Goal: Contribute content: Contribute content

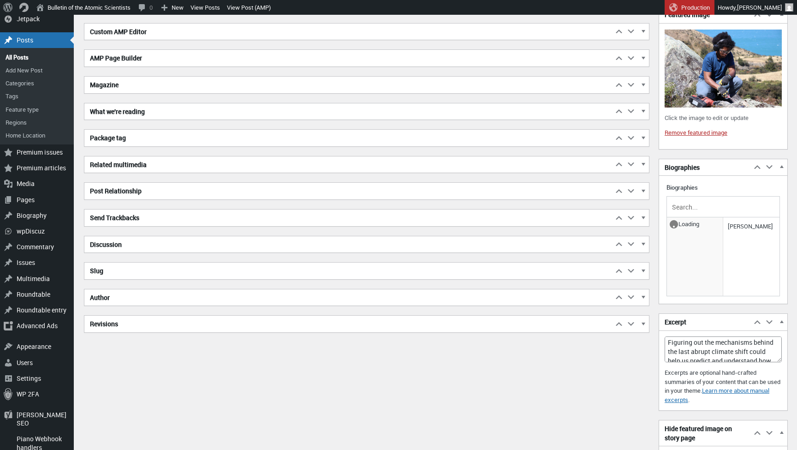
scroll to position [275, 0]
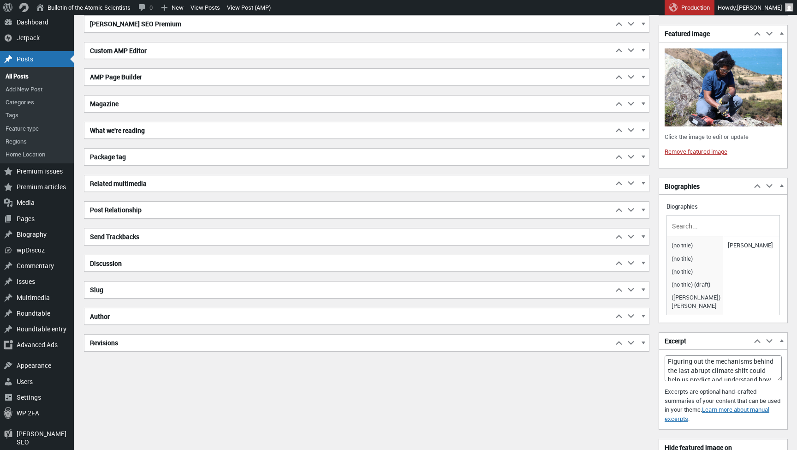
click at [709, 150] on link "Remove featured image" at bounding box center [696, 151] width 63 height 8
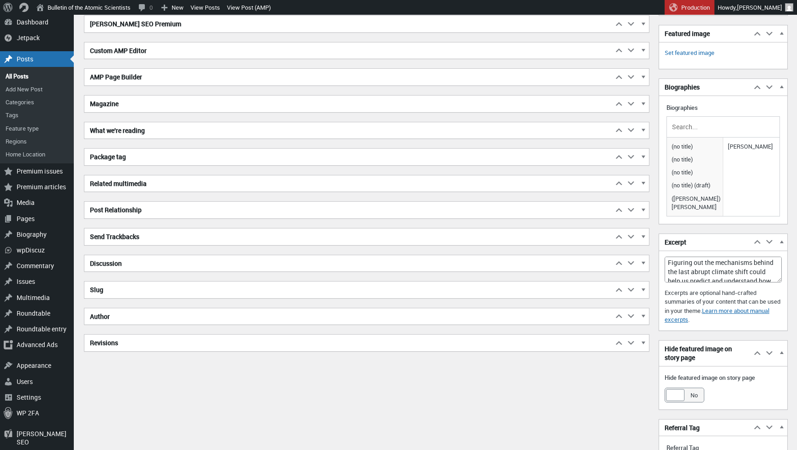
click at [706, 121] on input "text" at bounding box center [723, 127] width 106 height 14
click at [699, 174] on span "[PERSON_NAME]" at bounding box center [695, 172] width 51 height 13
click at [694, 124] on input "[PERSON_NAME]" at bounding box center [723, 127] width 106 height 14
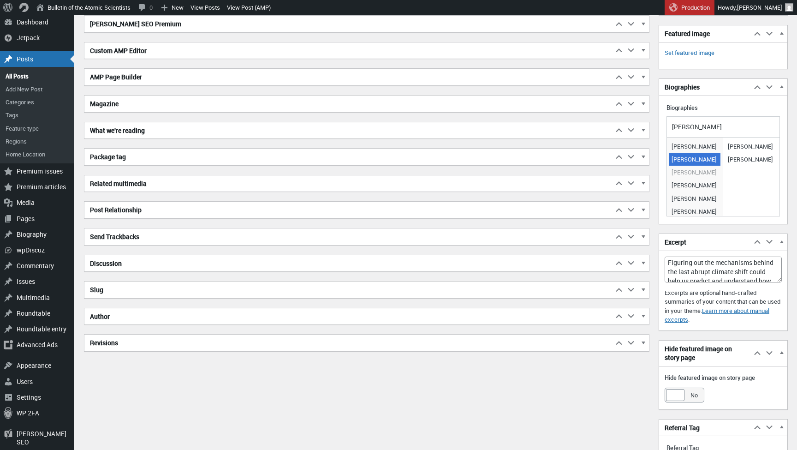
type input "h"
type input "Ching"
click at [703, 146] on span "[PERSON_NAME]" at bounding box center [695, 146] width 51 height 13
click at [770, 144] on link at bounding box center [769, 146] width 9 height 9
click at [693, 264] on textarea "Figuring out the mechanisms behind the last abrupt climate shift could help us …" at bounding box center [723, 270] width 117 height 26
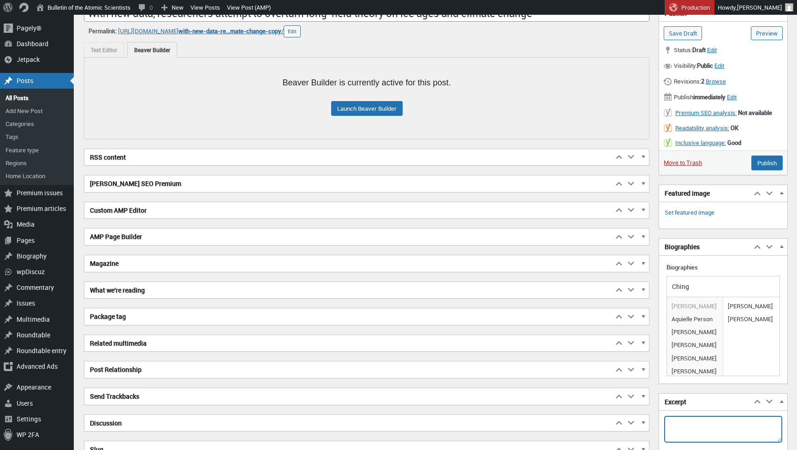
scroll to position [4, 0]
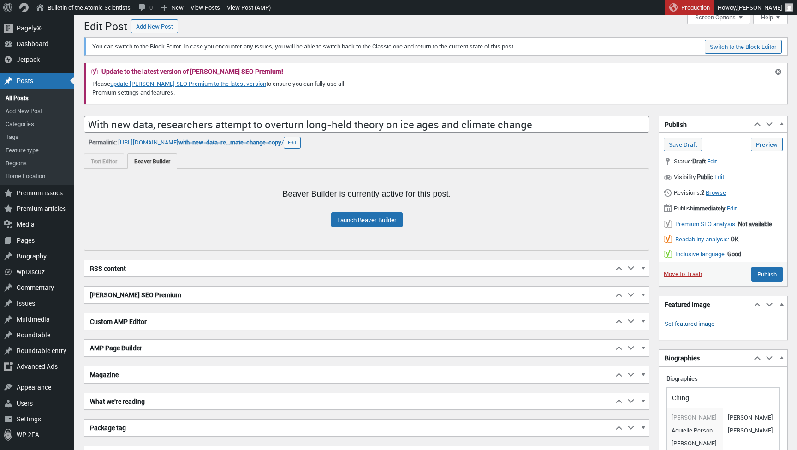
click at [706, 320] on link "Set featured image" at bounding box center [690, 323] width 50 height 9
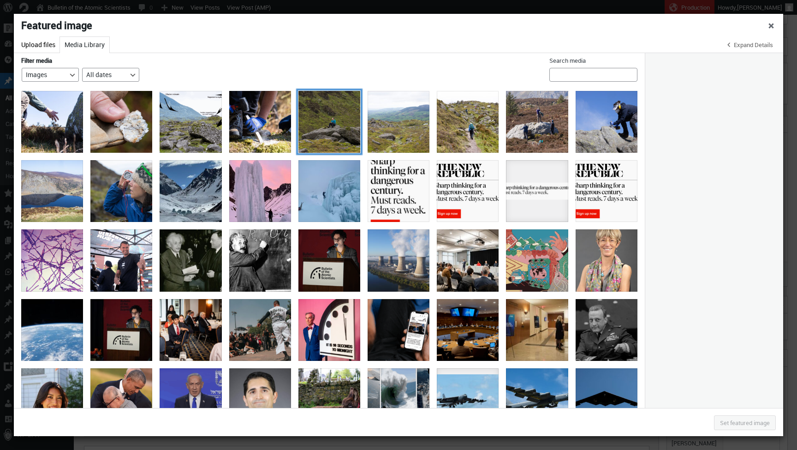
click at [334, 112] on div "ireland-ice-age-8" at bounding box center [330, 122] width 62 height 62
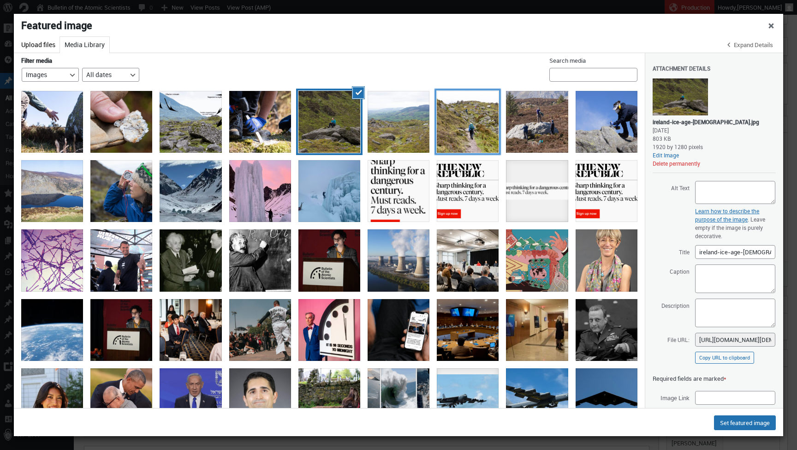
click at [473, 125] on div "ireland-ice-age-6" at bounding box center [468, 122] width 62 height 62
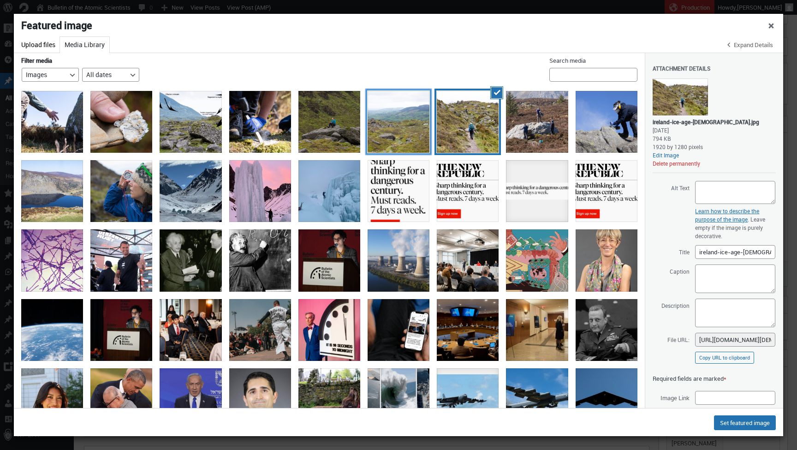
click at [405, 126] on div "ireland-ice-age-7" at bounding box center [399, 122] width 62 height 62
click at [470, 135] on div "ireland-ice-age-6" at bounding box center [468, 122] width 62 height 62
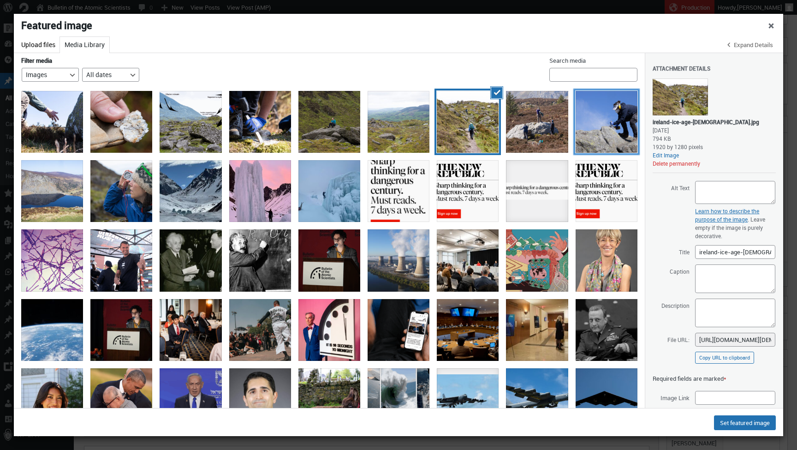
click at [615, 141] on div "ireland-ice-age-3" at bounding box center [607, 122] width 62 height 62
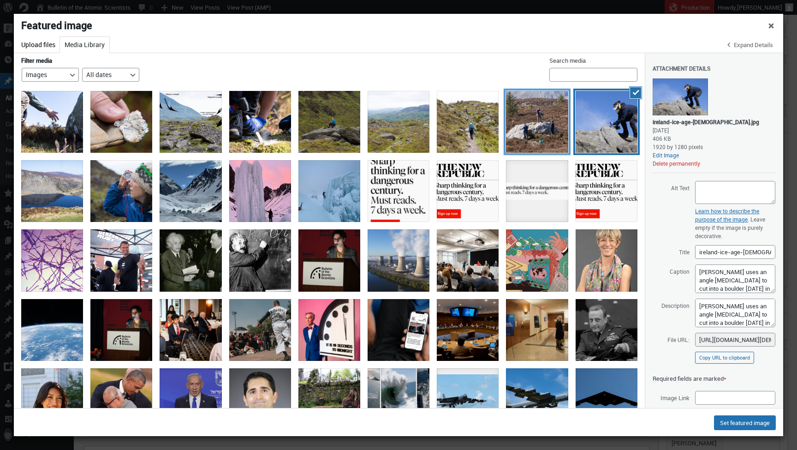
click at [553, 120] on div "ireland-ice-age-4" at bounding box center [537, 122] width 62 height 62
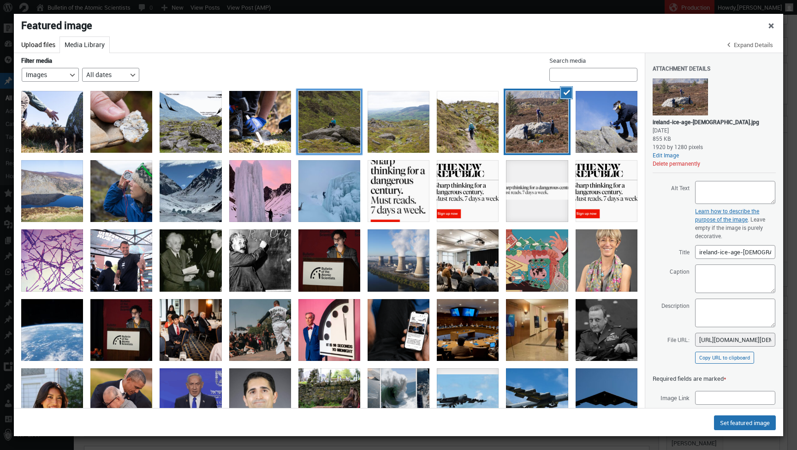
click at [321, 121] on div "ireland-ice-age-8" at bounding box center [330, 122] width 62 height 62
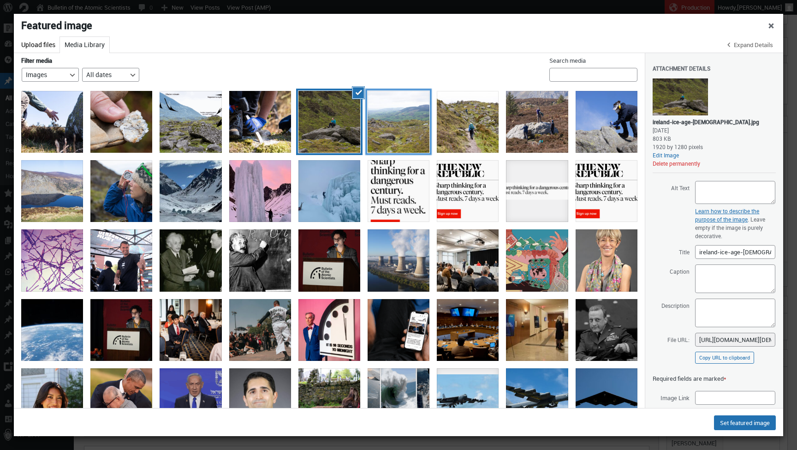
click at [417, 123] on div "ireland-ice-age-7" at bounding box center [399, 122] width 62 height 62
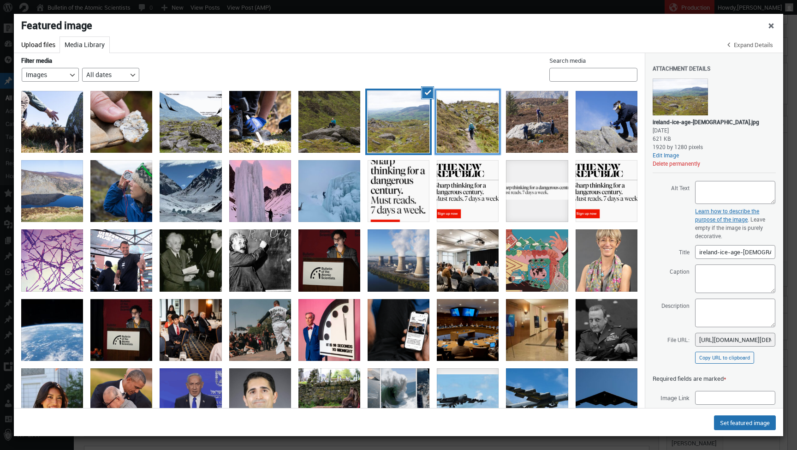
click at [458, 134] on div "ireland-ice-age-6" at bounding box center [468, 122] width 62 height 62
click at [399, 131] on div "ireland-ice-age-7" at bounding box center [399, 122] width 62 height 62
click at [546, 121] on div "ireland-ice-age-4" at bounding box center [537, 122] width 62 height 62
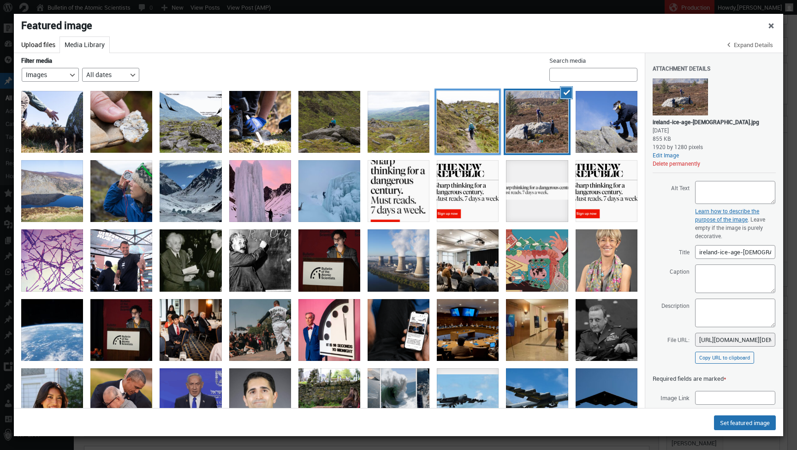
click at [460, 123] on div "ireland-ice-age-6" at bounding box center [468, 122] width 62 height 62
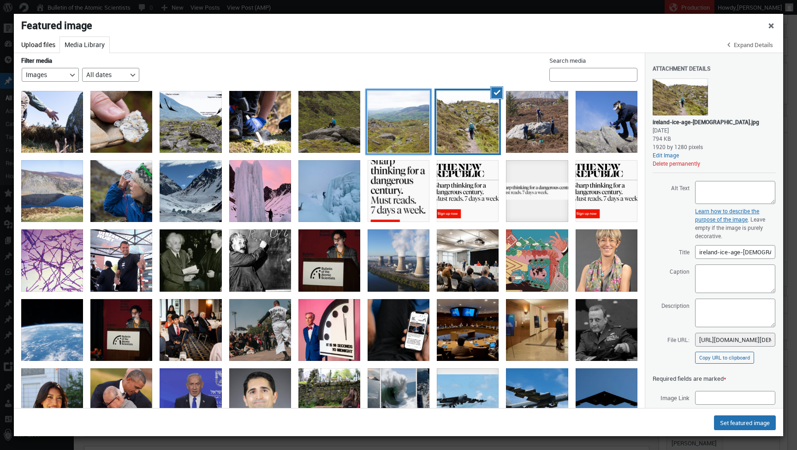
click at [416, 130] on div "ireland-ice-age-7" at bounding box center [399, 122] width 62 height 62
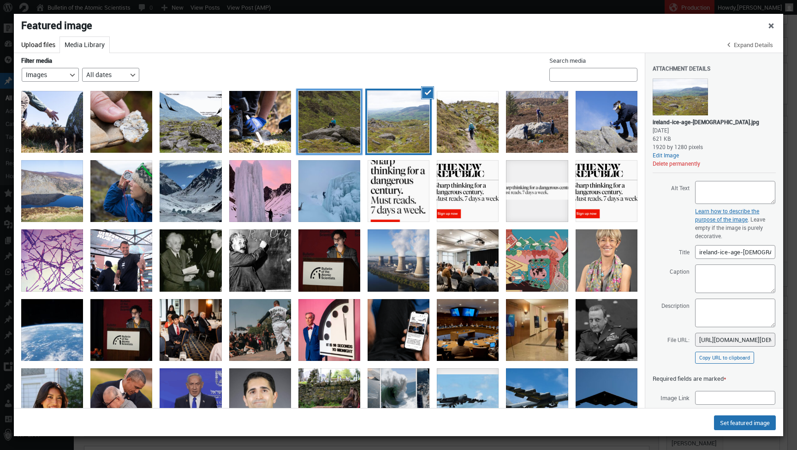
click at [335, 146] on div "ireland-ice-age-8" at bounding box center [330, 122] width 62 height 62
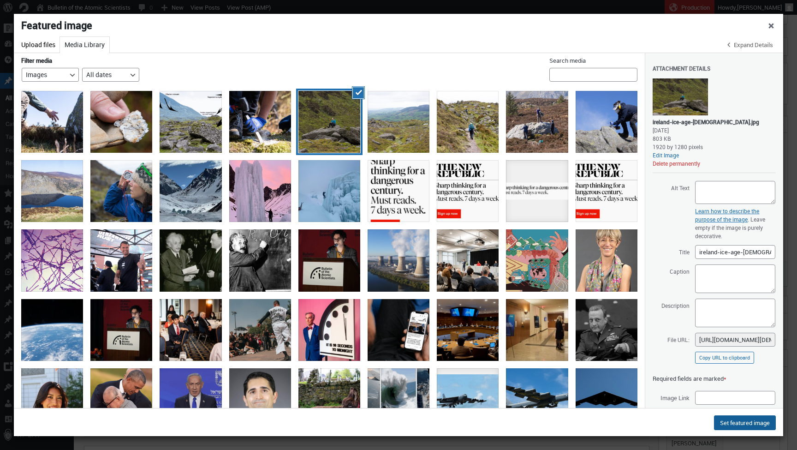
click at [742, 425] on button "Set featured image" at bounding box center [745, 422] width 62 height 15
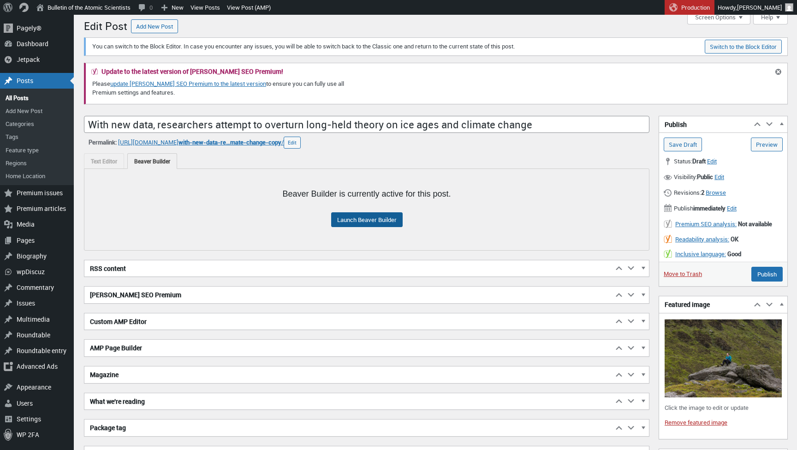
click at [383, 219] on link "Launch Beaver Builder" at bounding box center [367, 219] width 72 height 15
